Goal: Navigation & Orientation: Find specific page/section

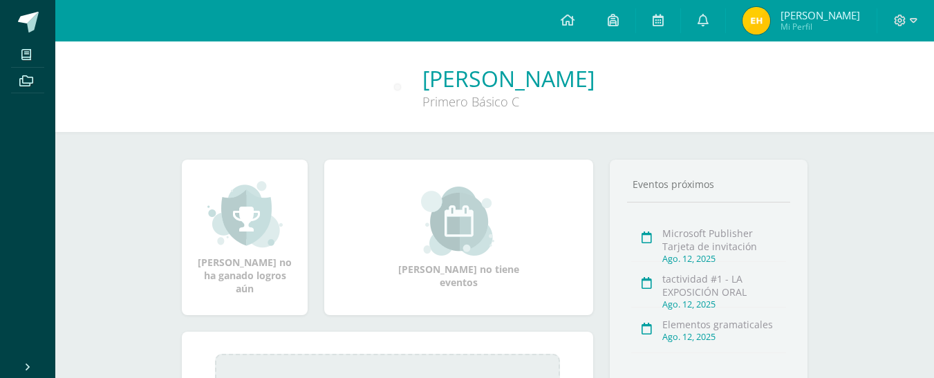
click at [796, 39] on link "Eddy Alejandro Mi Perfil" at bounding box center [801, 20] width 151 height 41
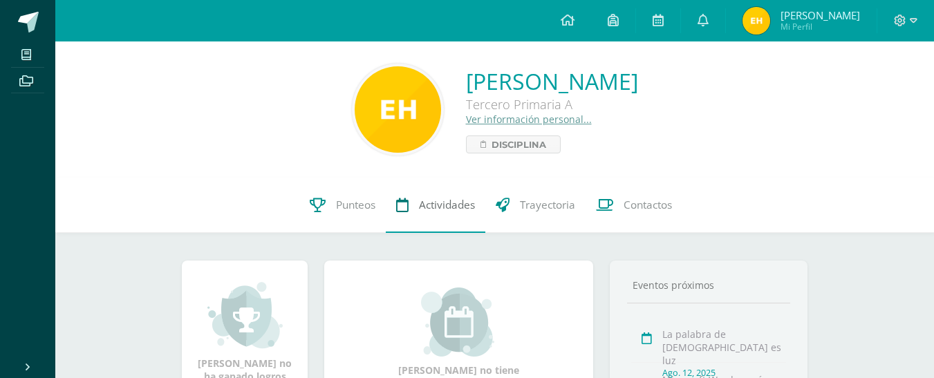
click at [422, 205] on span "Actividades" at bounding box center [447, 205] width 56 height 15
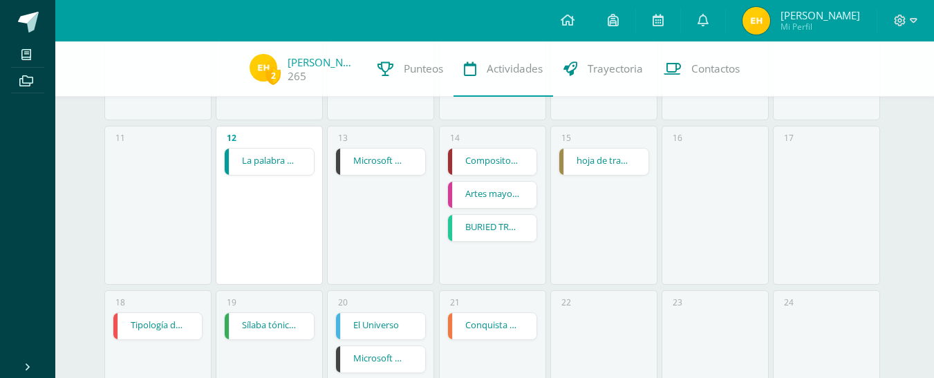
scroll to position [446, 0]
click at [694, 15] on link at bounding box center [703, 20] width 44 height 41
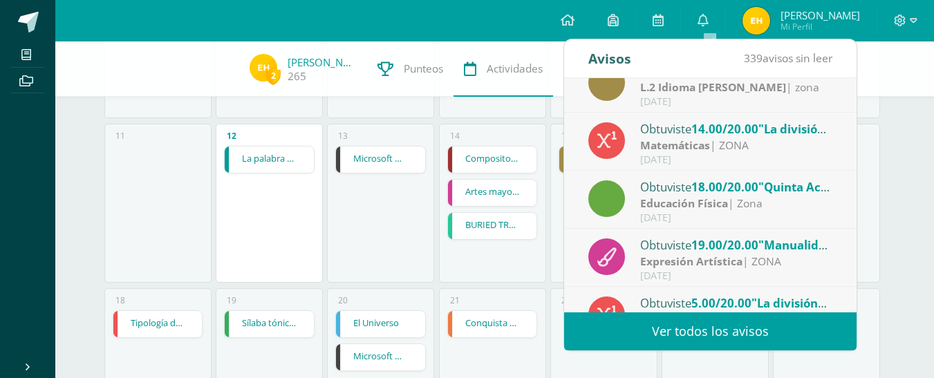
scroll to position [230, 0]
